Goal: Task Accomplishment & Management: Manage account settings

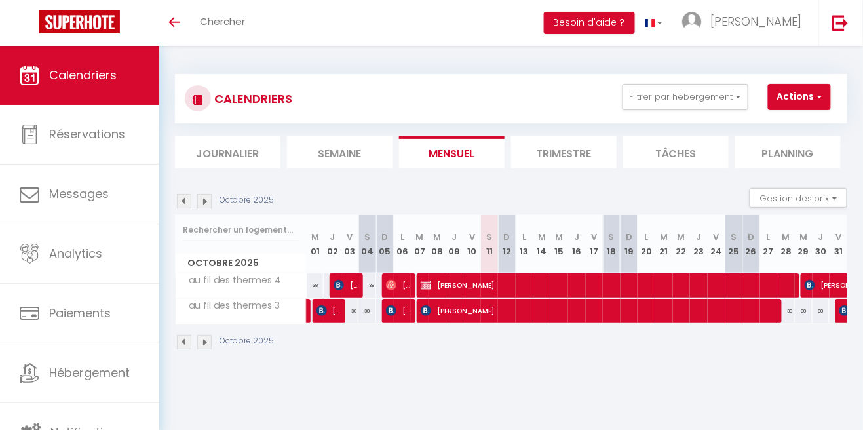
click at [203, 199] on img at bounding box center [204, 201] width 14 height 14
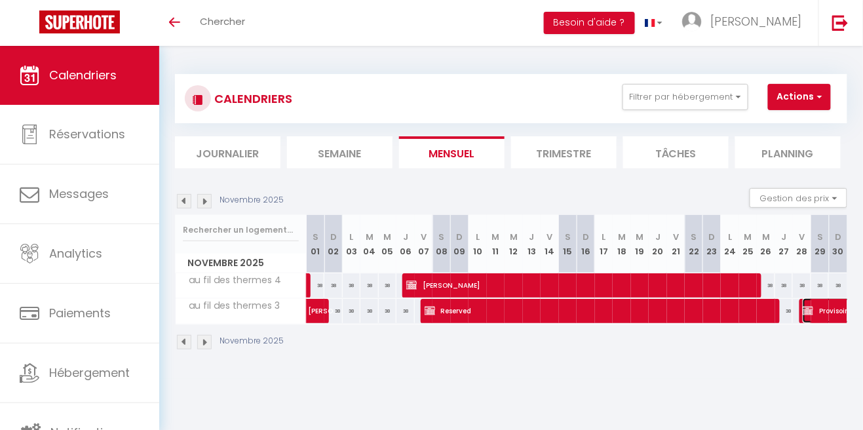
select select "OK"
select select "KO"
select select "0"
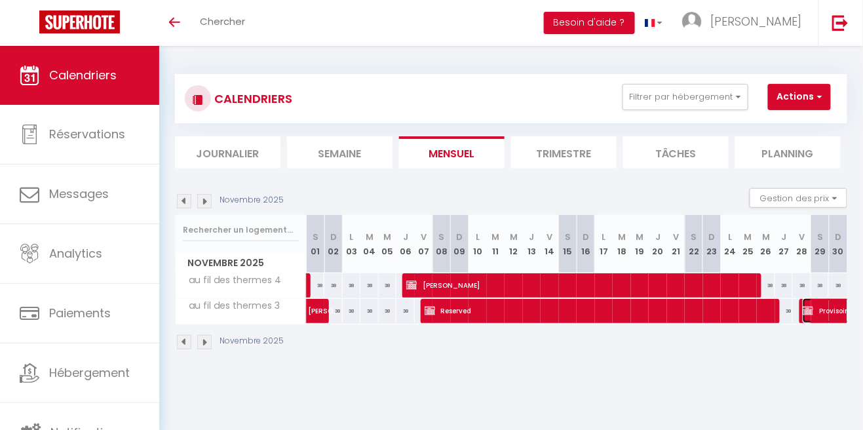
select select "1"
select select
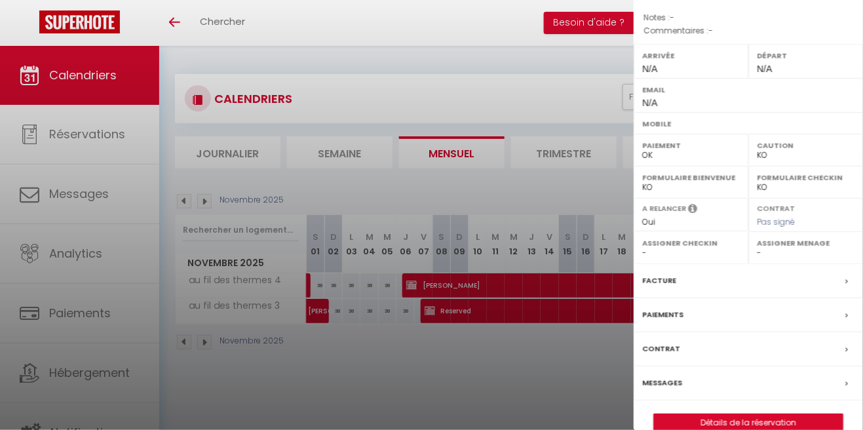
scroll to position [167, 0]
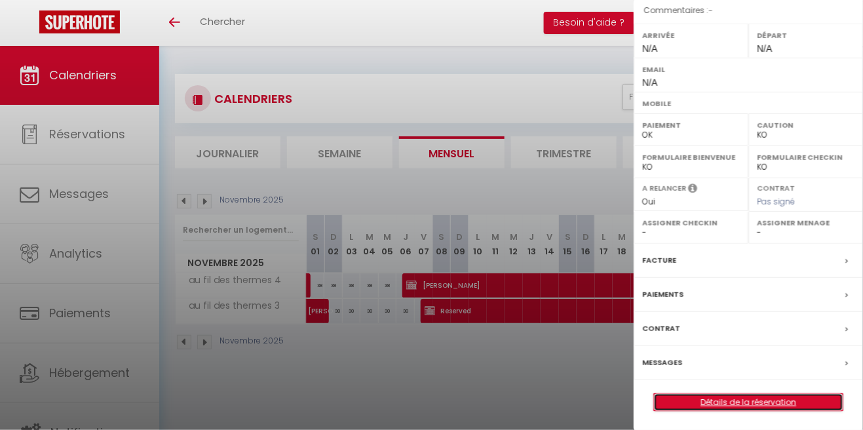
click at [769, 395] on link "Détails de la réservation" at bounding box center [748, 402] width 189 height 17
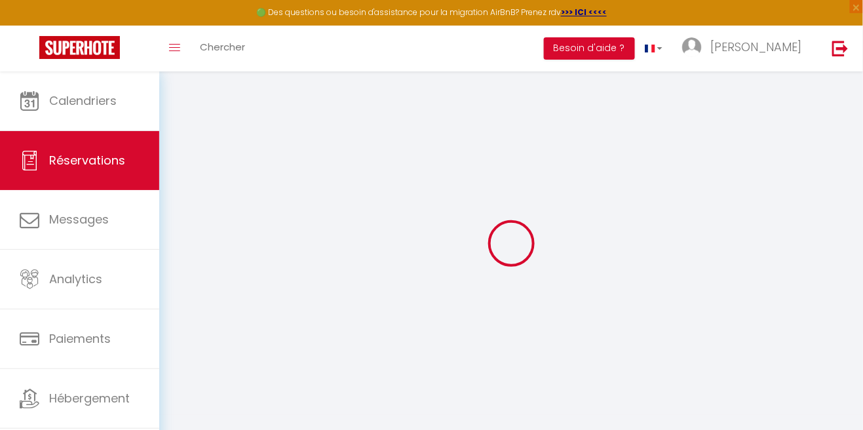
type input "Provisoire"
type input "Virgnie"
select select
select select "62048"
select select "1"
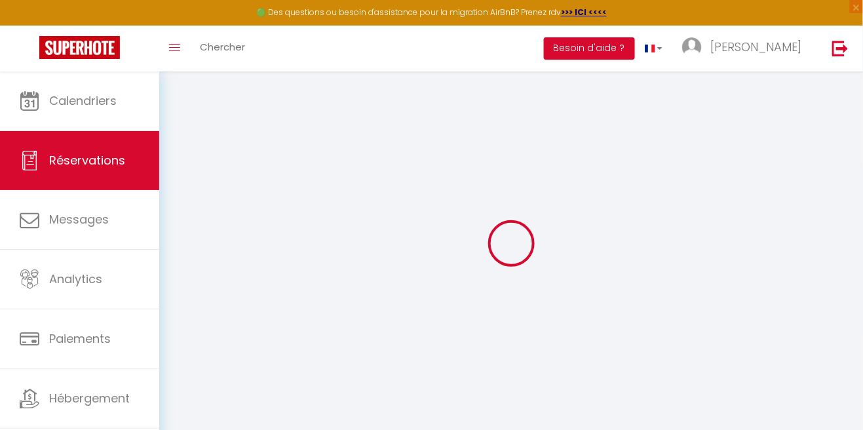
type input "Ven 28 Novembre 2025"
select select
type input "Sam 20 Décembre 2025"
select select
type input "0"
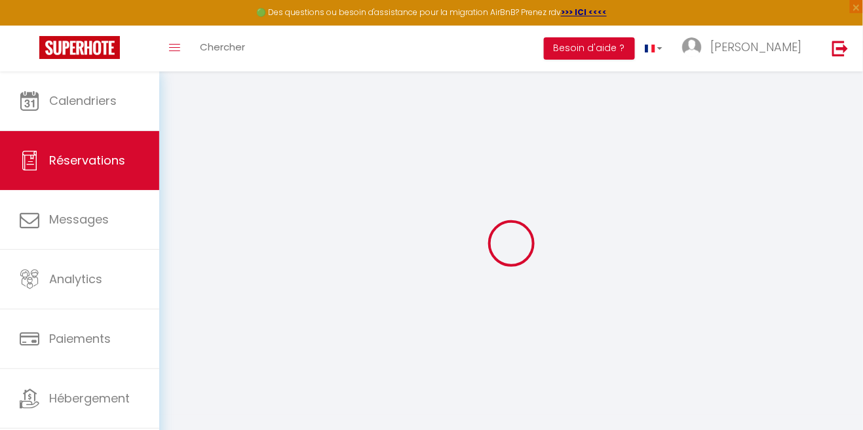
select select "12"
select select
checkbox input "false"
type input "0"
select select "73"
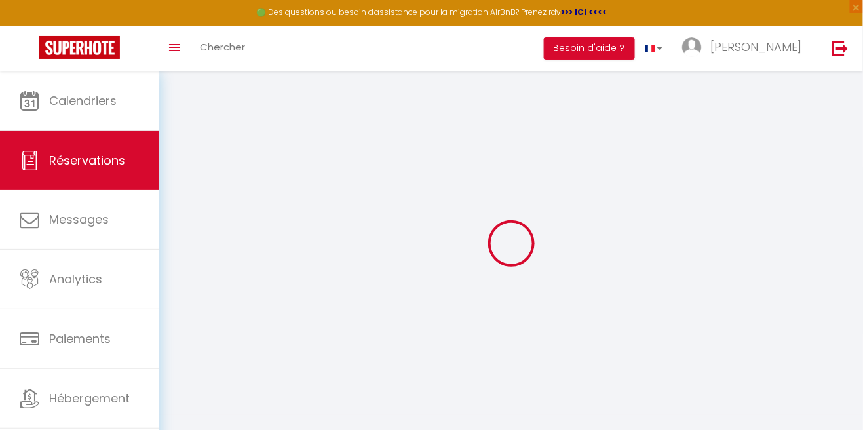
type input "0"
select select
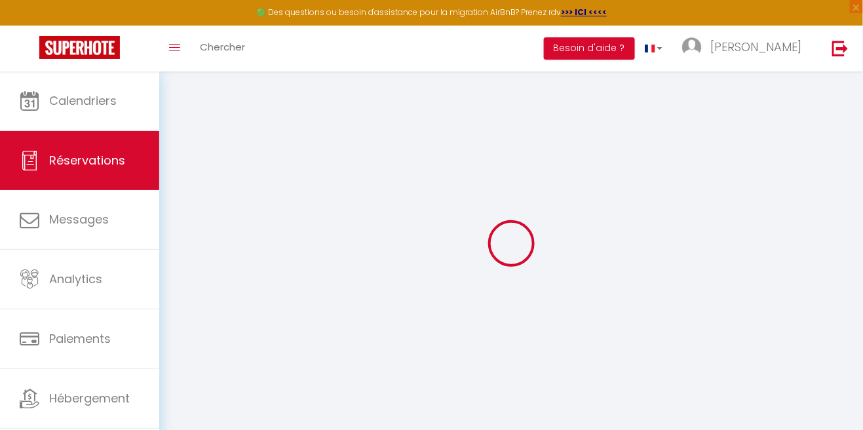
select select
select select "14"
checkbox input "false"
select select
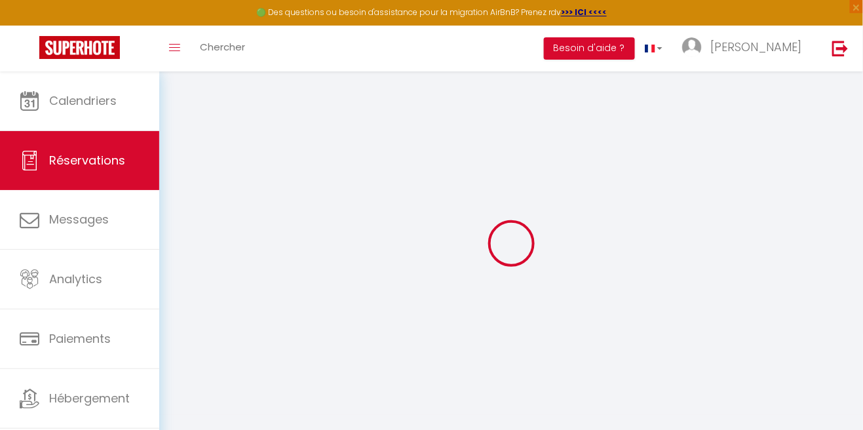
select select
checkbox input "false"
select select
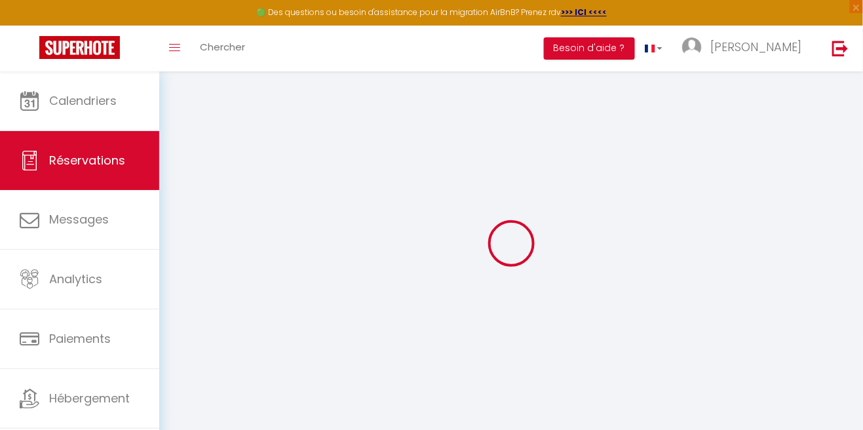
checkbox input "false"
select select
checkbox input "false"
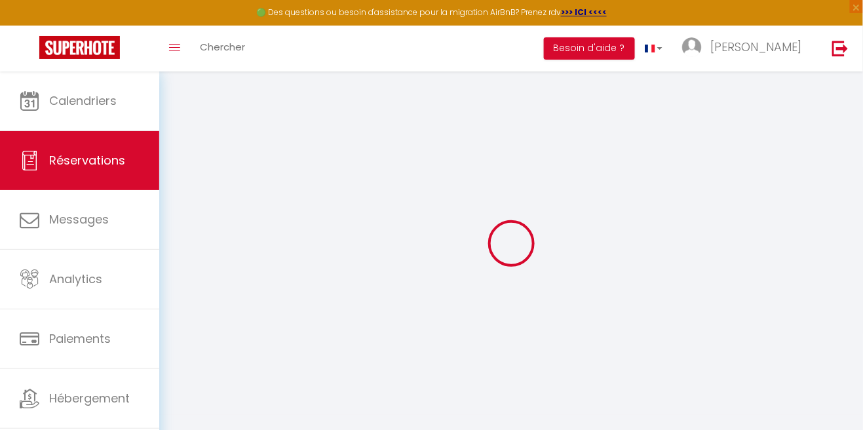
select select
checkbox input "false"
select select
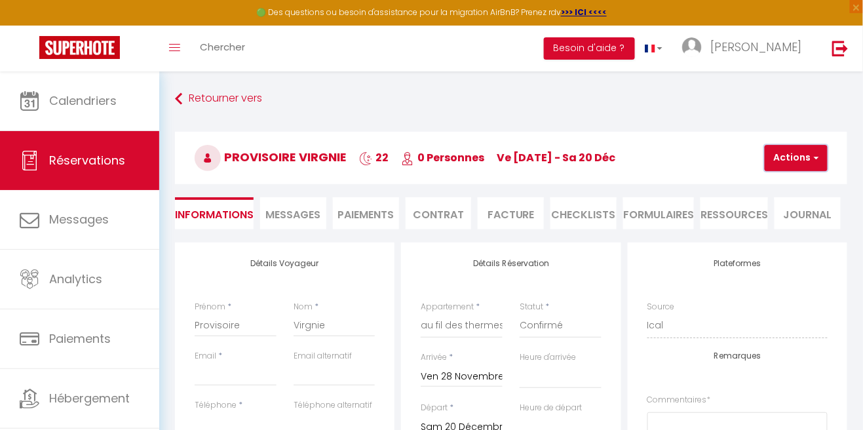
click at [822, 152] on button "Actions" at bounding box center [796, 158] width 63 height 26
click at [807, 227] on link "Supprimer" at bounding box center [808, 220] width 104 height 17
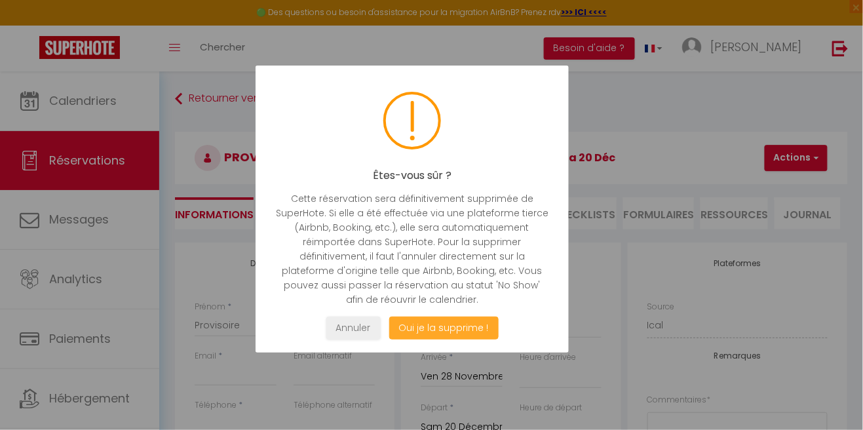
click at [452, 331] on button "Oui je la supprime !" at bounding box center [443, 328] width 109 height 23
click at [470, 332] on button "Oui je la supprime !" at bounding box center [443, 328] width 109 height 23
select select "not_cancelled"
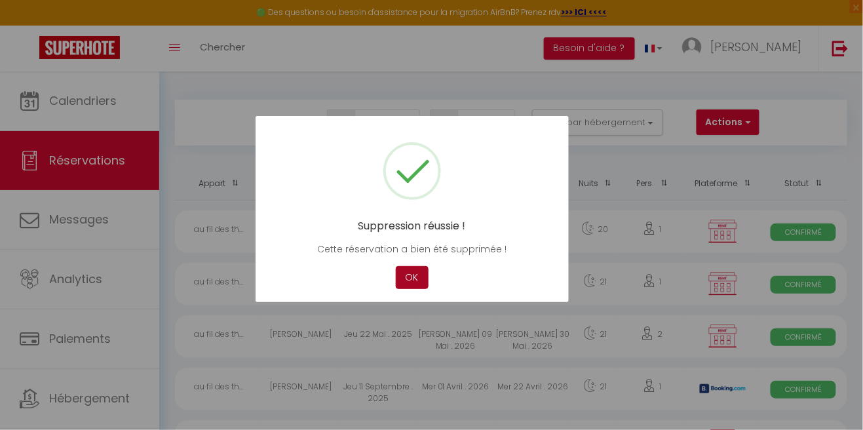
click at [415, 278] on button "OK" at bounding box center [412, 277] width 33 height 23
